Goal: Use online tool/utility: Utilize a website feature to perform a specific function

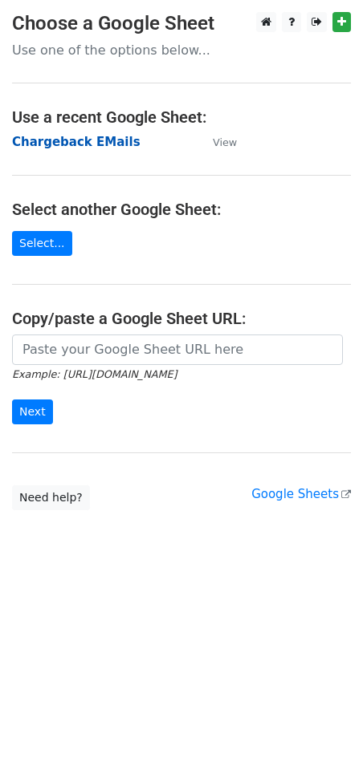
click at [64, 144] on strong "Chargeback EMails" at bounding box center [76, 142] width 128 height 14
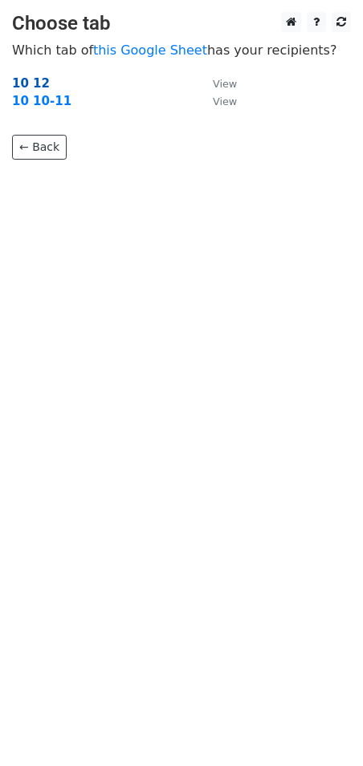
click at [35, 86] on strong "10 12" at bounding box center [31, 83] width 38 height 14
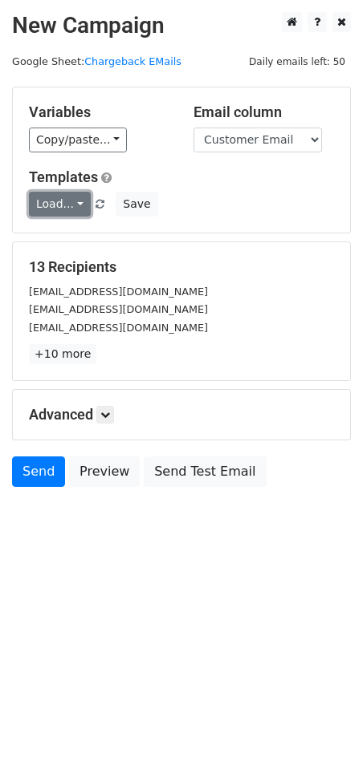
click at [71, 205] on link "Load..." at bounding box center [60, 204] width 62 height 25
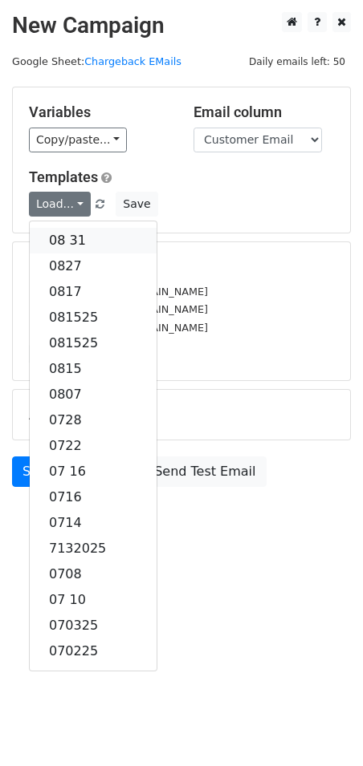
click at [67, 233] on link "08 31" at bounding box center [93, 241] width 127 height 26
